Goal: Information Seeking & Learning: Learn about a topic

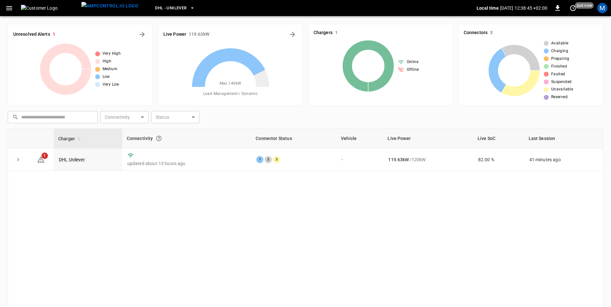
click at [253, 77] on icon at bounding box center [230, 87] width 80 height 80
click at [259, 73] on icon at bounding box center [228, 67] width 73 height 39
click at [294, 34] on icon "Energy Overview" at bounding box center [292, 34] width 5 height 5
click at [40, 160] on icon at bounding box center [41, 160] width 8 height 8
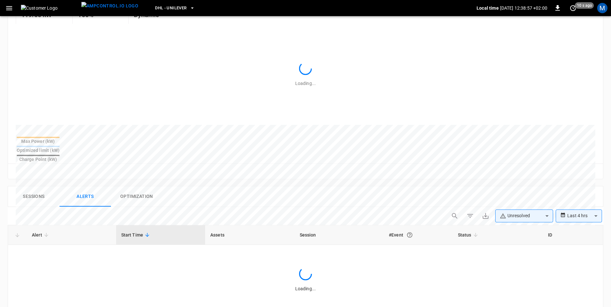
scroll to position [145, 0]
